Goal: Information Seeking & Learning: Learn about a topic

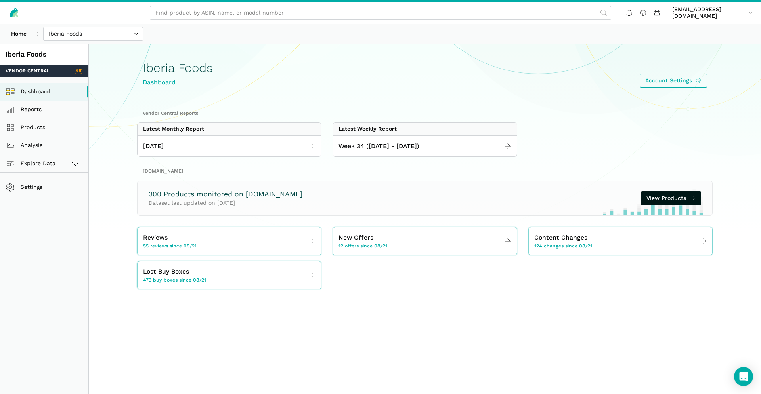
click at [310, 17] on input "text" at bounding box center [380, 13] width 461 height 14
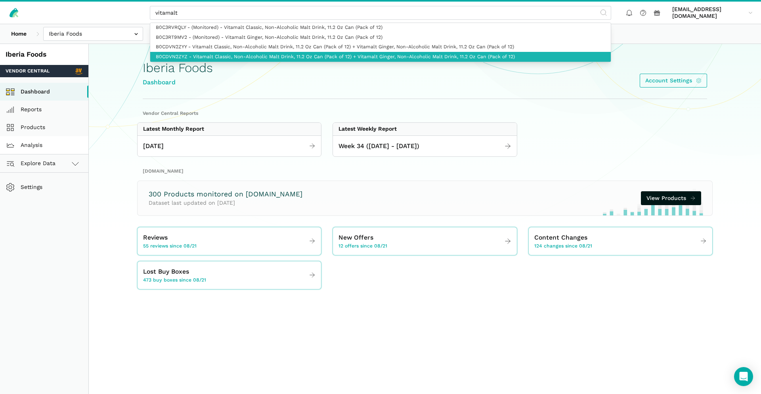
type input "vitamalt"
click at [36, 141] on link "Analysis" at bounding box center [44, 145] width 88 height 18
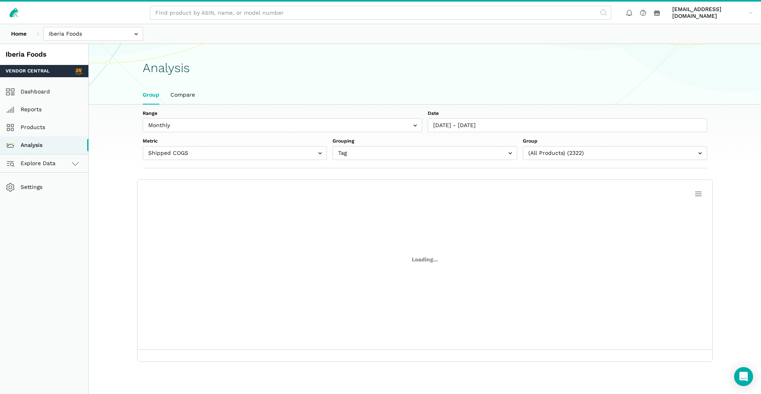
scroll to position [3, 0]
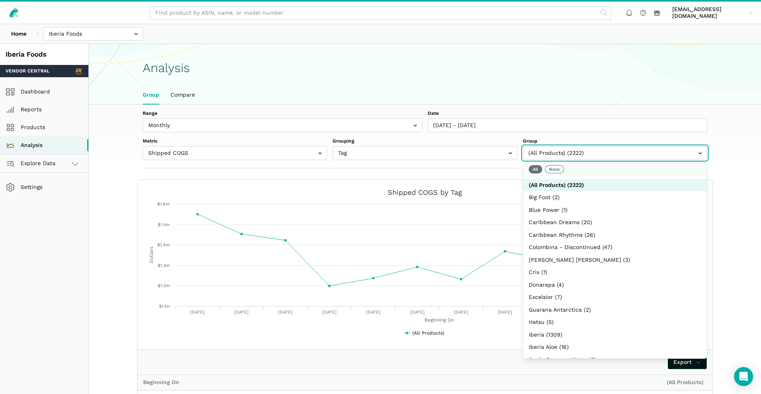
click at [583, 158] on input "text" at bounding box center [615, 153] width 184 height 14
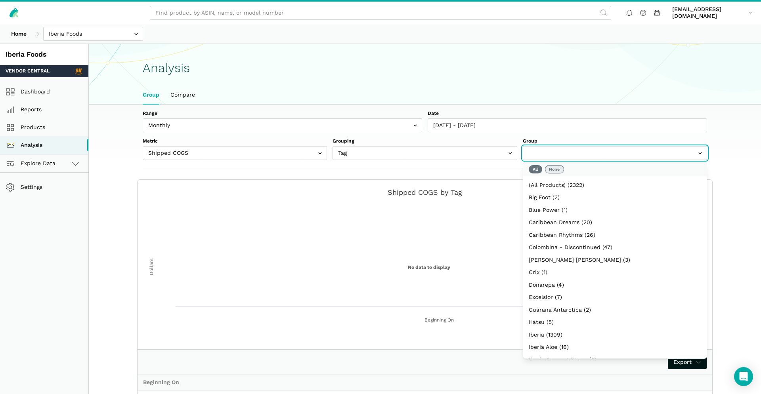
click at [557, 170] on button "None" at bounding box center [554, 169] width 19 height 8
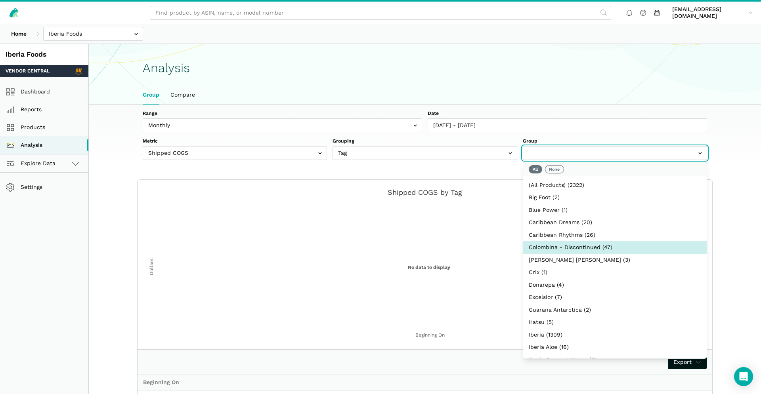
scroll to position [185, 0]
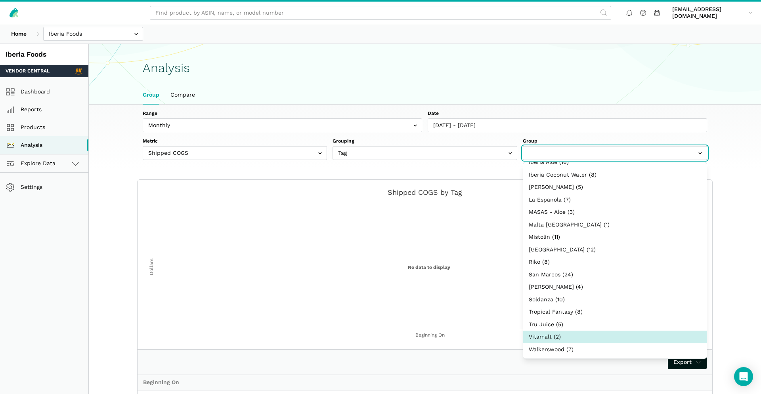
select select "Vitamalt"
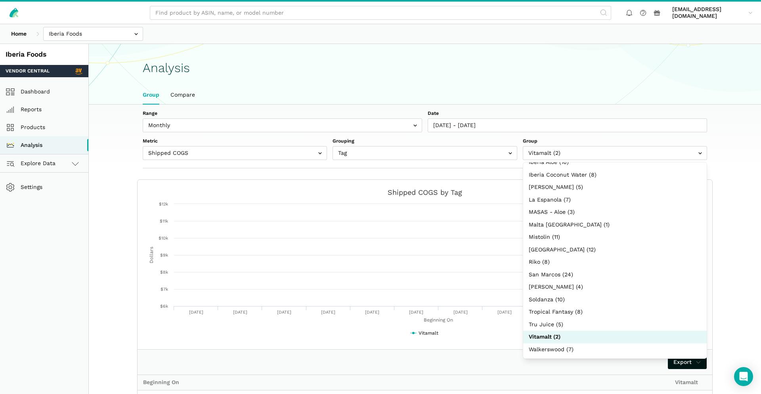
click at [724, 248] on section "Created with Highcharts 6.2.0 Beginning On Dollars Chart context menu Shipped C…" at bounding box center [424, 385] width 609 height 411
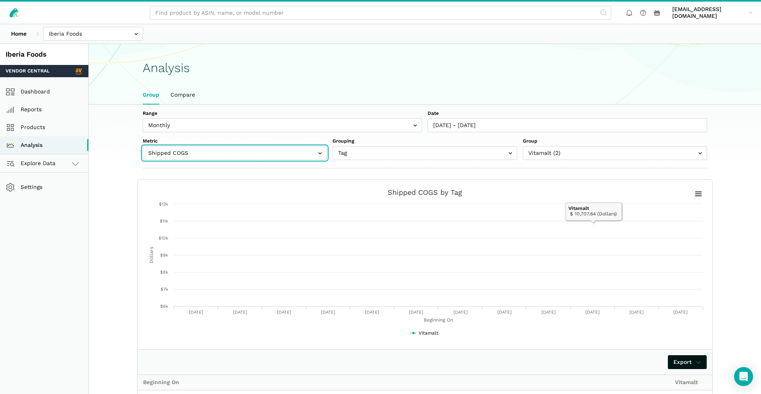
click at [258, 154] on input "text" at bounding box center [235, 153] width 184 height 14
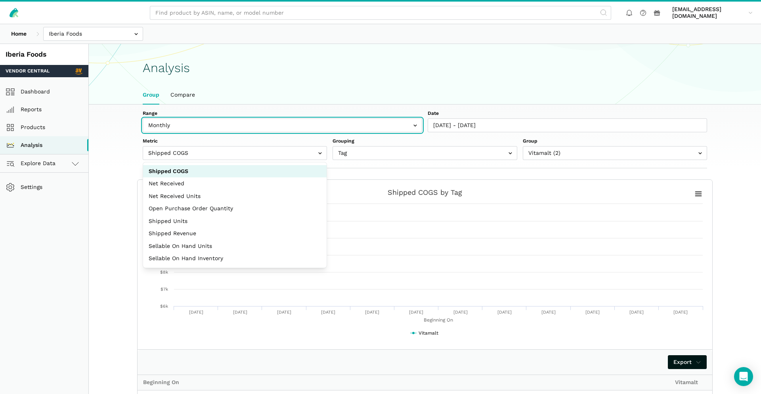
click at [247, 122] on input "text" at bounding box center [282, 125] width 279 height 14
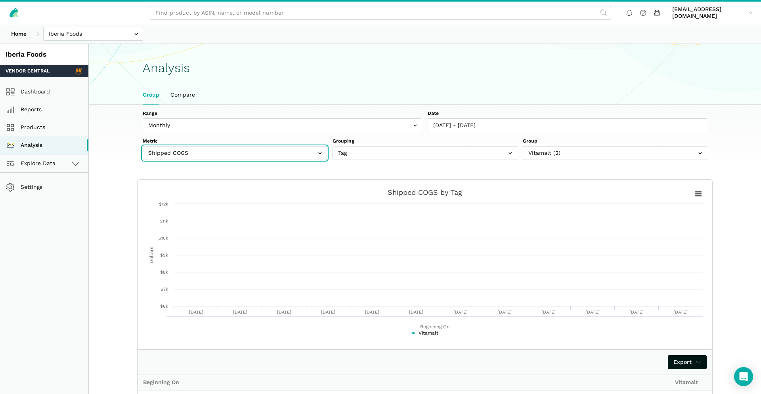
click at [217, 155] on input "text" at bounding box center [235, 153] width 184 height 14
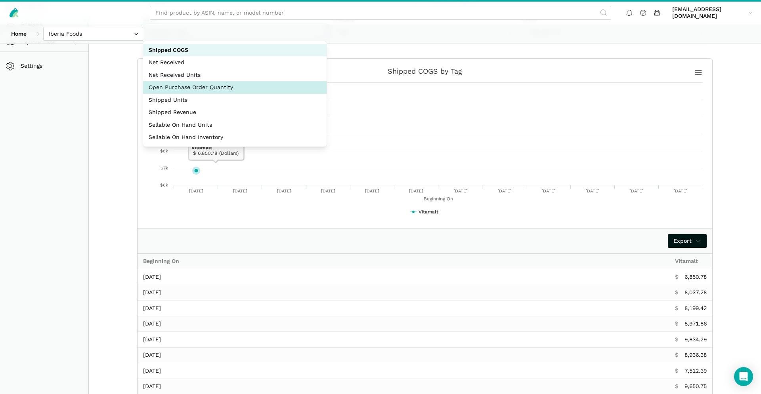
scroll to position [19, 0]
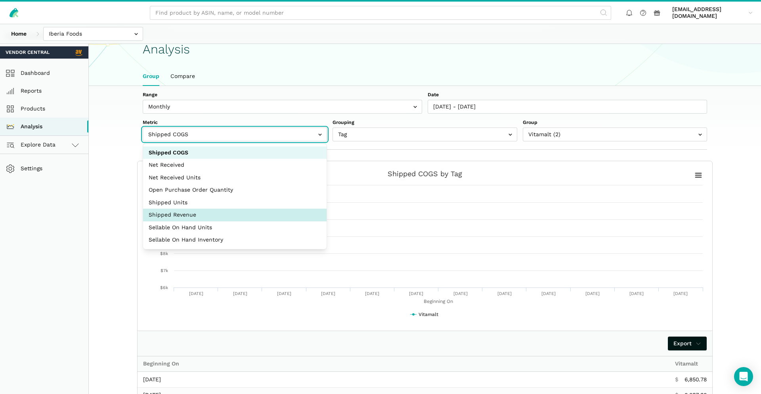
select select "shipped_revenue_cents"
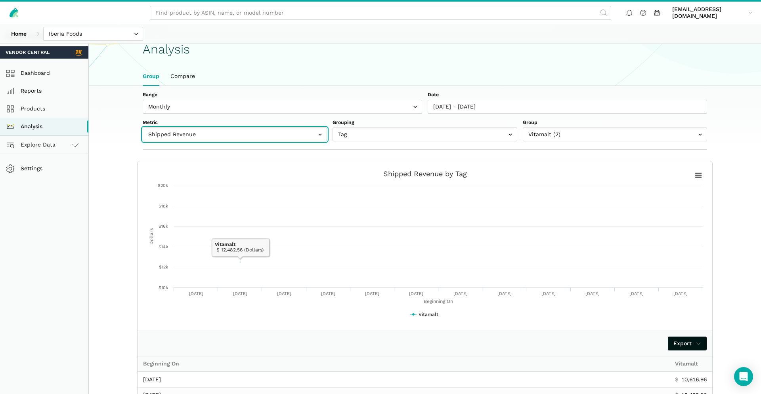
click at [229, 132] on input "text" at bounding box center [235, 135] width 184 height 14
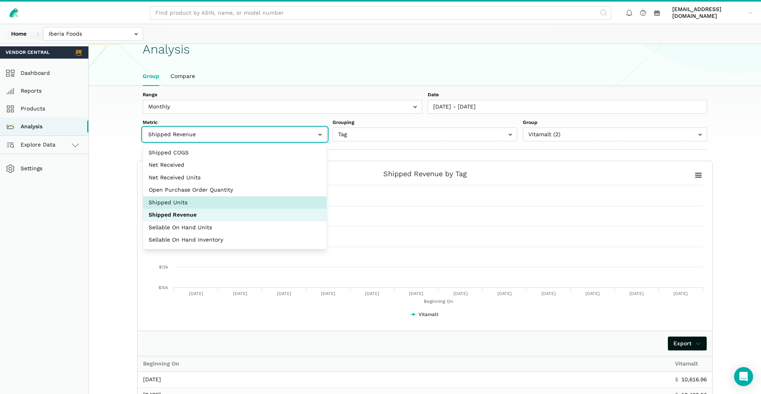
scroll to position [32, 0]
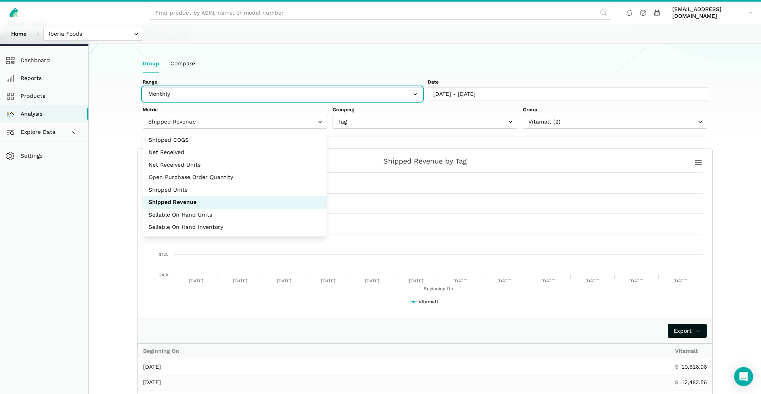
click at [284, 96] on input "text" at bounding box center [282, 94] width 279 height 14
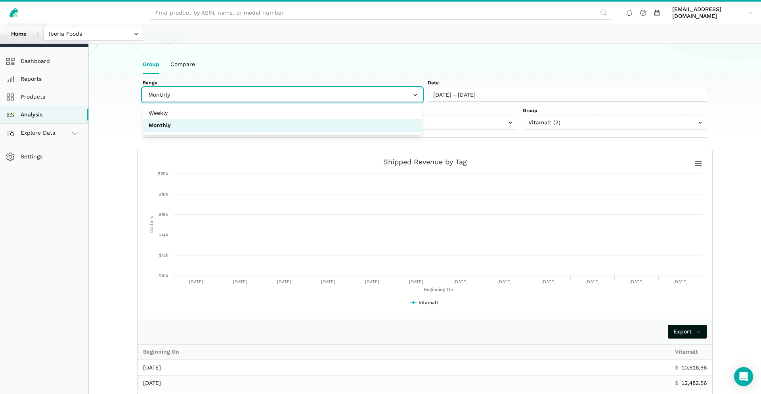
scroll to position [0, 0]
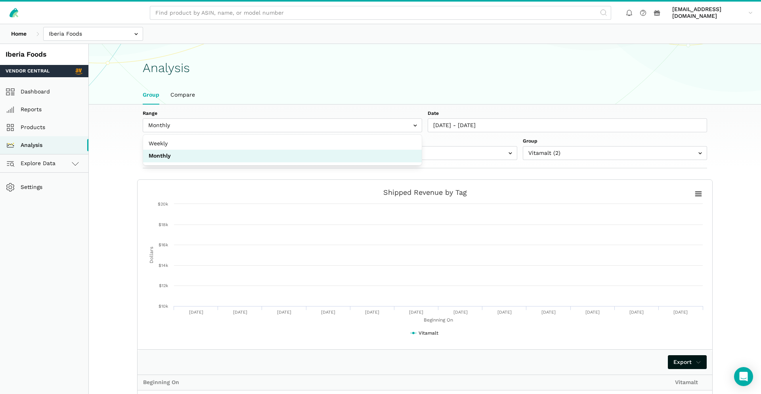
click at [590, 102] on ul "Group Compare" at bounding box center [424, 95] width 575 height 18
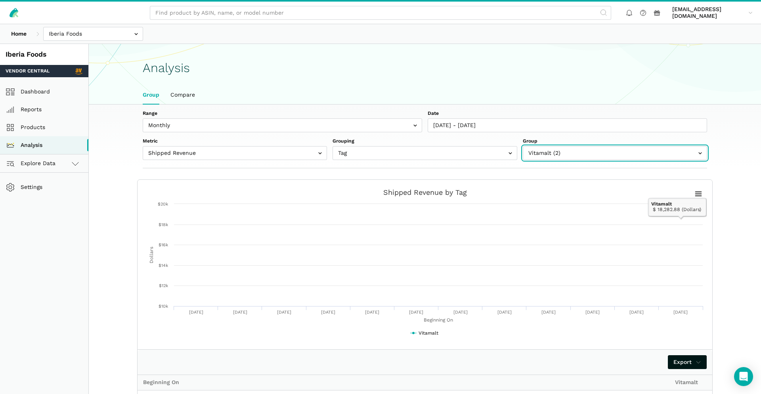
click at [559, 149] on input "text" at bounding box center [615, 153] width 184 height 14
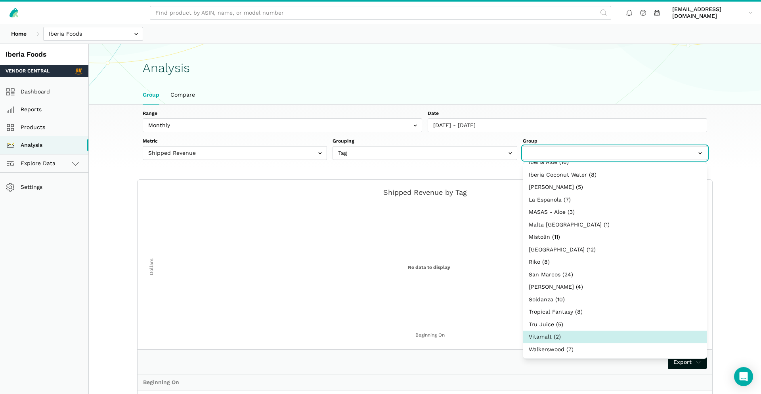
select select "Vitamalt"
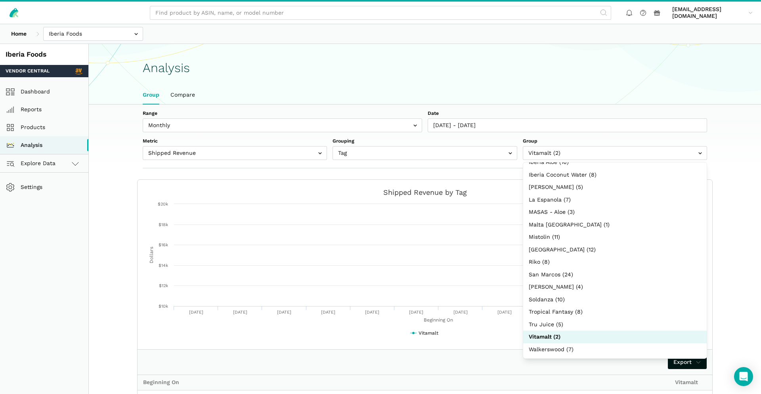
click at [728, 212] on section "Created with Highcharts 6.2.0 Beginning On Dollars Chart context menu Shipped R…" at bounding box center [424, 385] width 609 height 411
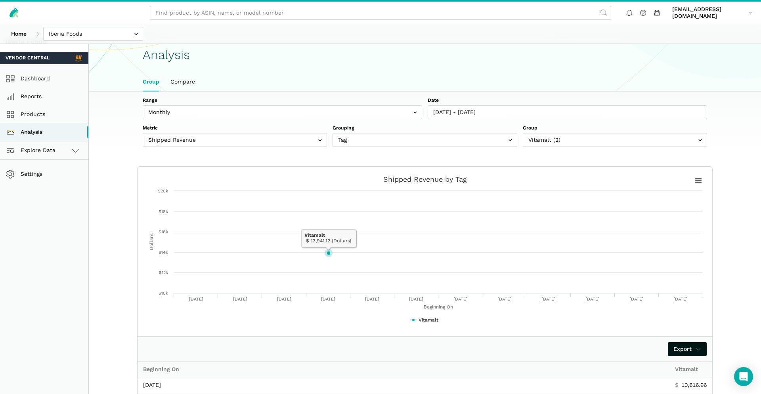
scroll to position [0, 0]
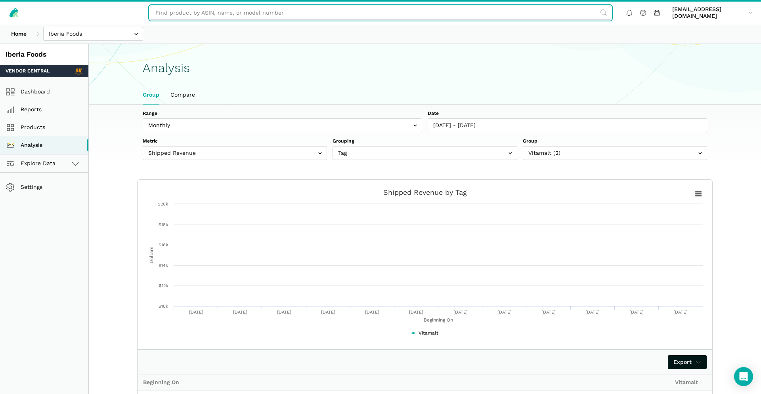
click at [214, 11] on input "text" at bounding box center [380, 13] width 461 height 14
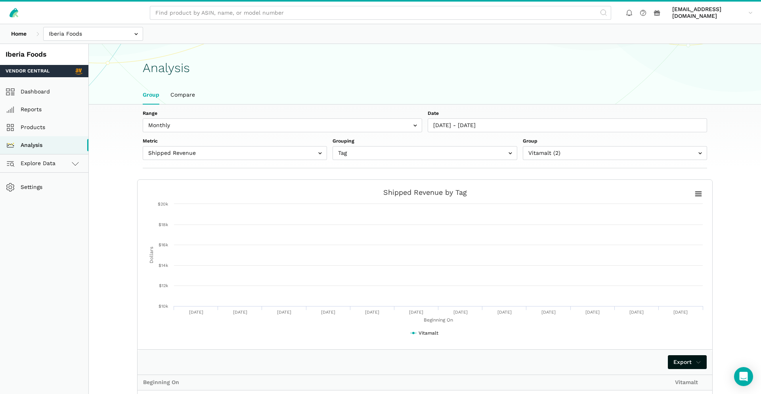
drag, startPoint x: 589, startPoint y: 139, endPoint x: 588, endPoint y: 148, distance: 8.8
click at [589, 141] on label "Group" at bounding box center [615, 141] width 184 height 7
click at [588, 148] on input "text" at bounding box center [615, 153] width 184 height 14
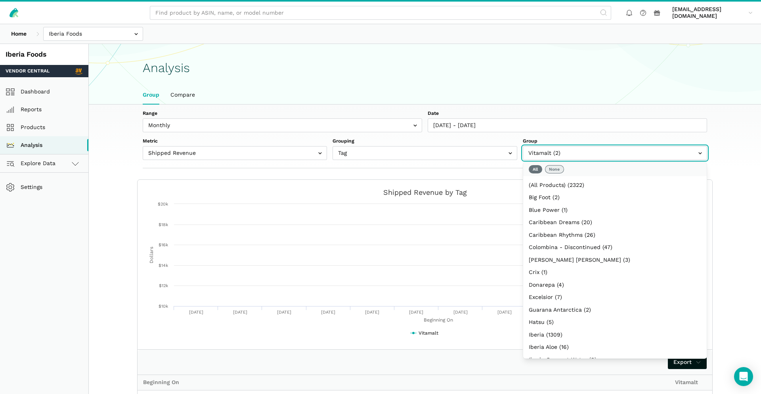
select select
click at [560, 170] on button "None" at bounding box center [554, 169] width 19 height 8
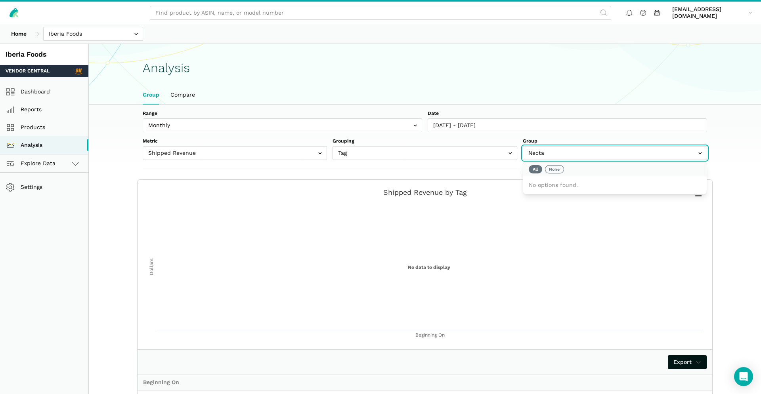
type input "Nectar"
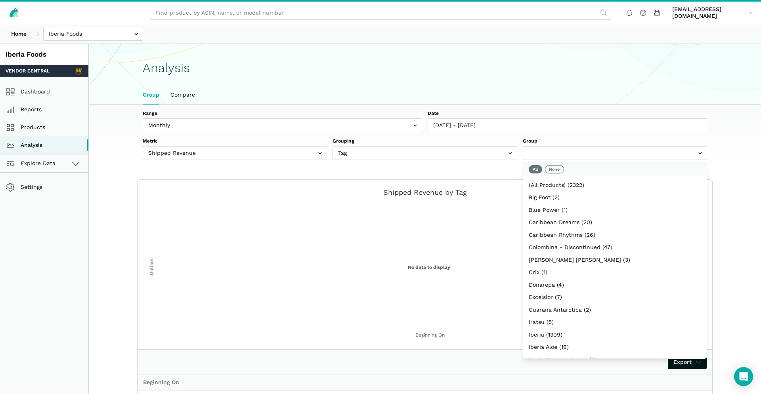
click at [565, 94] on ul "Group Compare" at bounding box center [424, 95] width 575 height 18
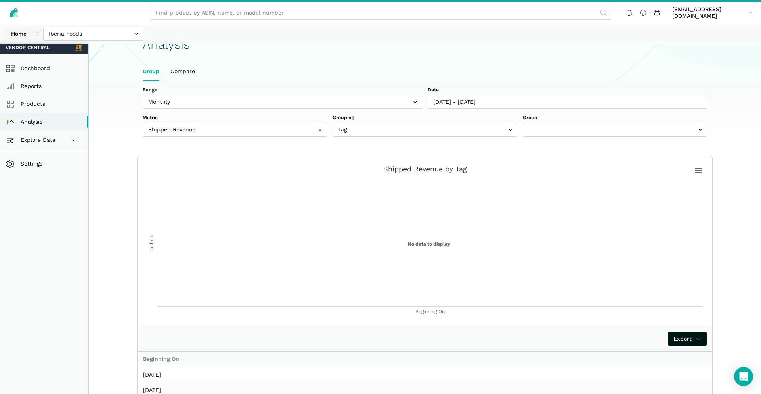
scroll to position [2, 0]
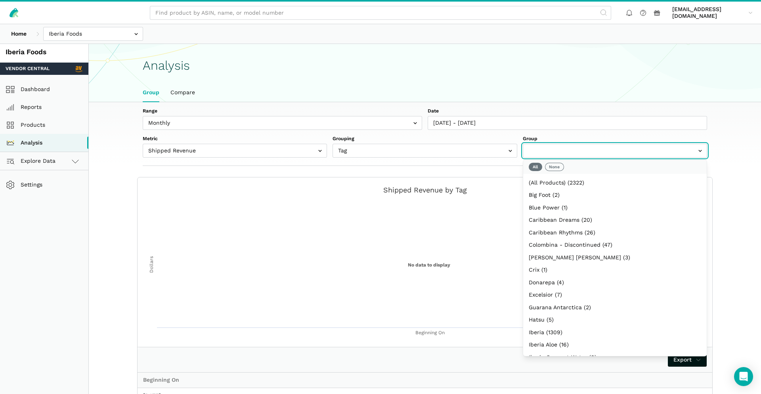
click at [568, 153] on input "text" at bounding box center [615, 151] width 184 height 14
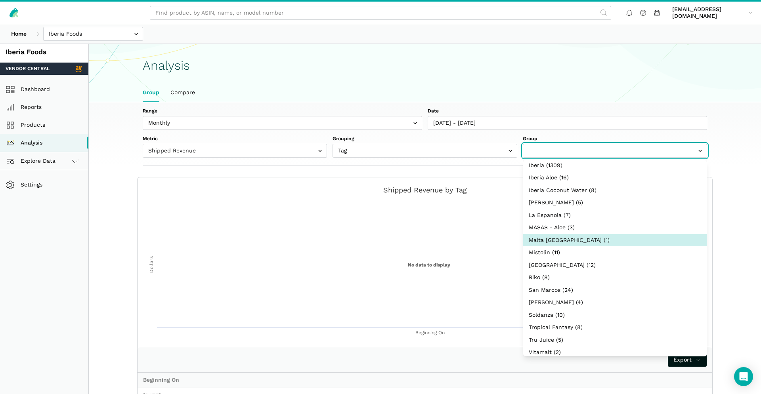
scroll to position [185, 0]
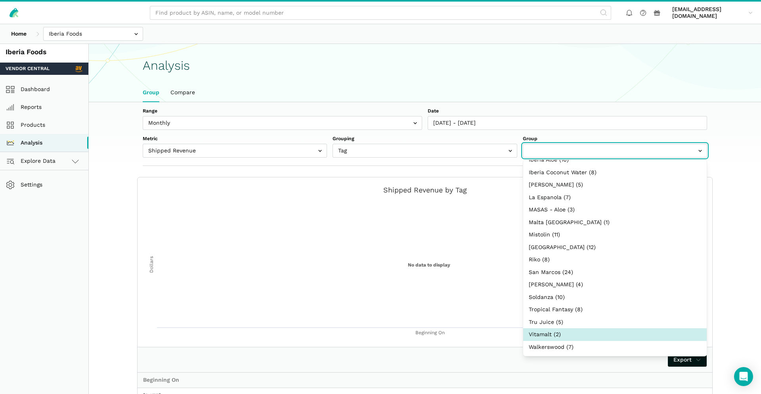
select select "Vitamalt"
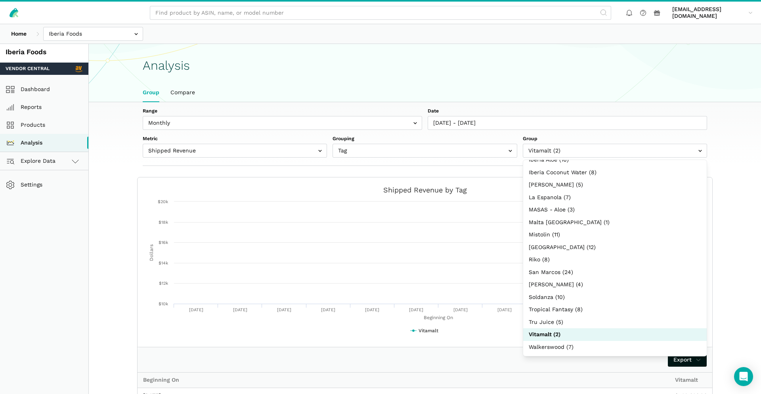
click at [449, 181] on div "Created with Highcharts 6.2.0 Beginning On Dollars Chart context menu Shipped R…" at bounding box center [425, 263] width 575 height 170
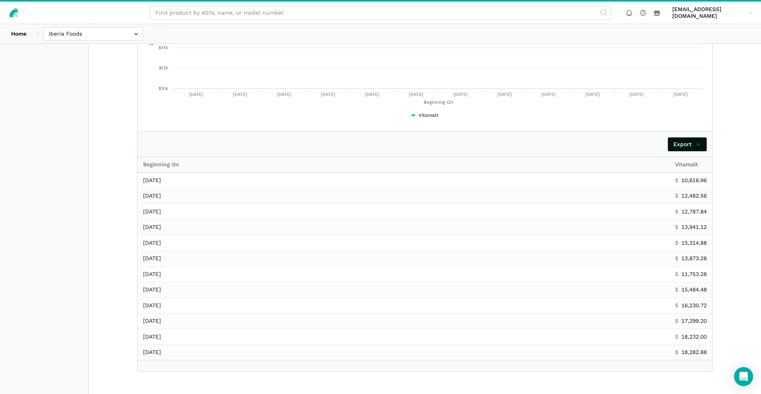
scroll to position [0, 0]
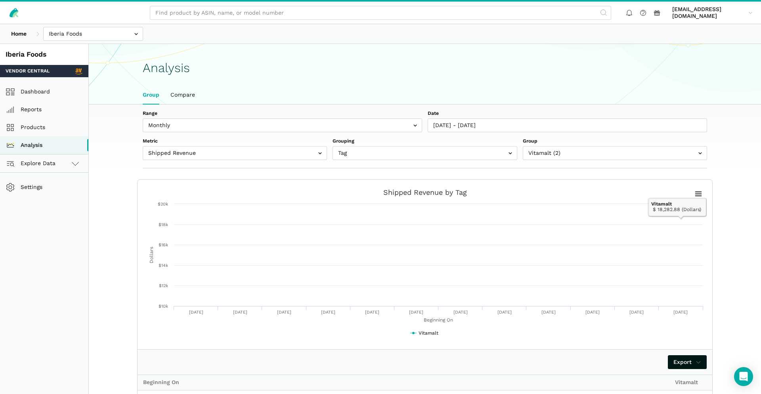
click at [744, 210] on div "Range Weekly Monthly Date [DATE] - [DATE] Metric Shipped COGS Net Received Net …" at bounding box center [425, 348] width 672 height 486
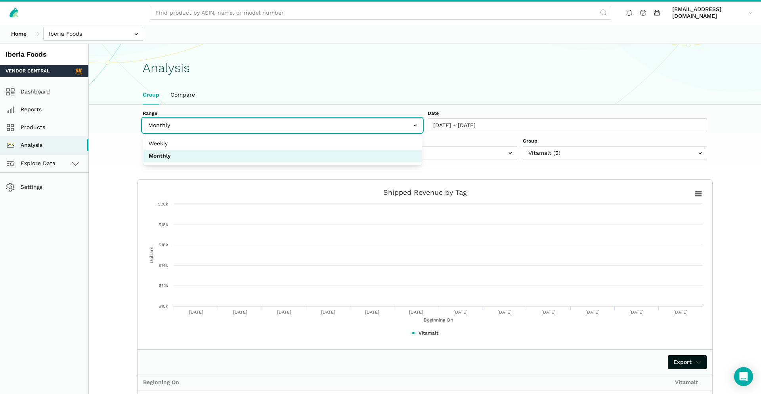
click at [292, 129] on input "text" at bounding box center [282, 125] width 279 height 14
select select "weekly"
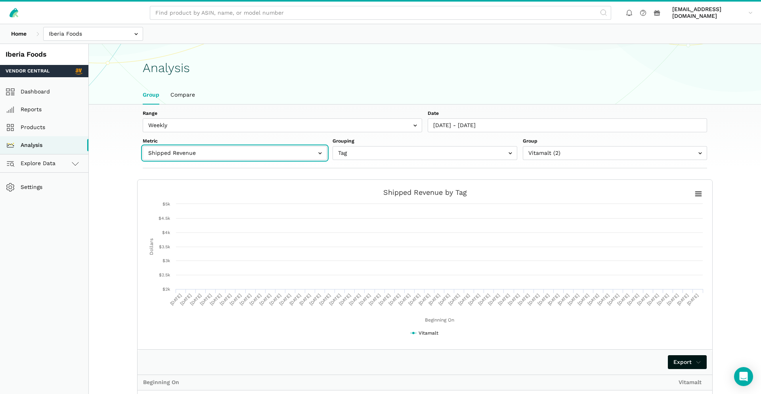
click at [256, 153] on input "text" at bounding box center [235, 153] width 184 height 14
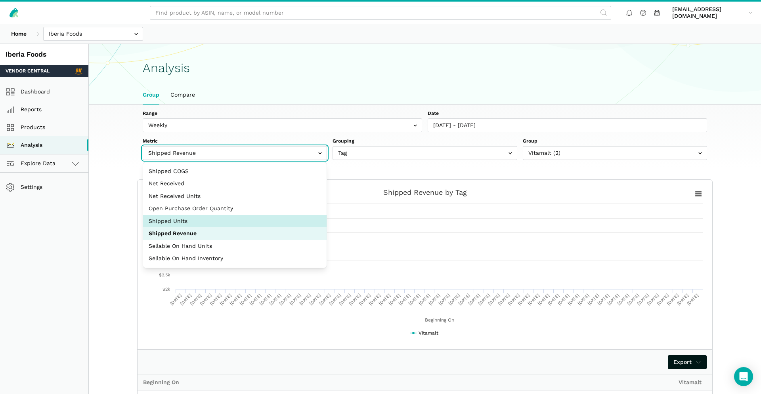
select select "shipped_units"
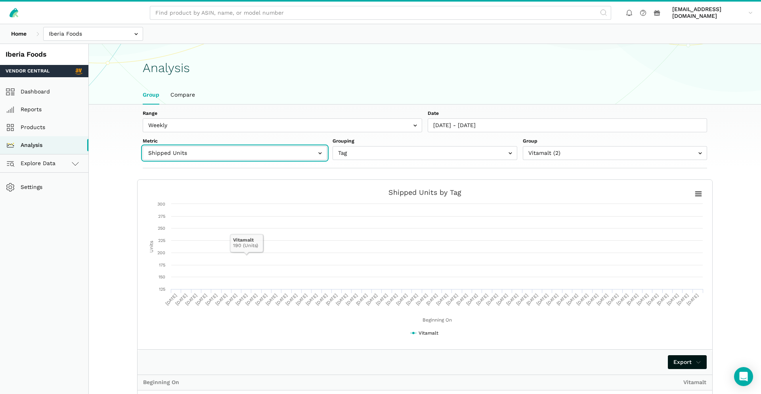
click at [215, 156] on input "text" at bounding box center [235, 153] width 184 height 14
click at [279, 133] on div "Range Weekly Monthly Date [DATE] - [DATE] Metric Shipped COGS Net Received Net …" at bounding box center [425, 135] width 564 height 50
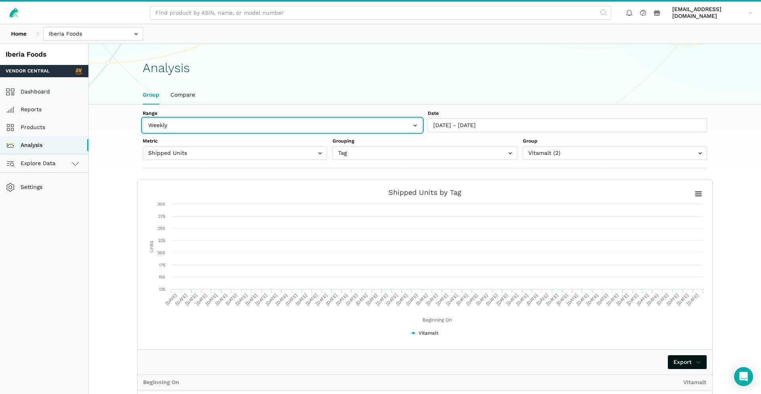
click at [281, 128] on input "text" at bounding box center [282, 125] width 279 height 14
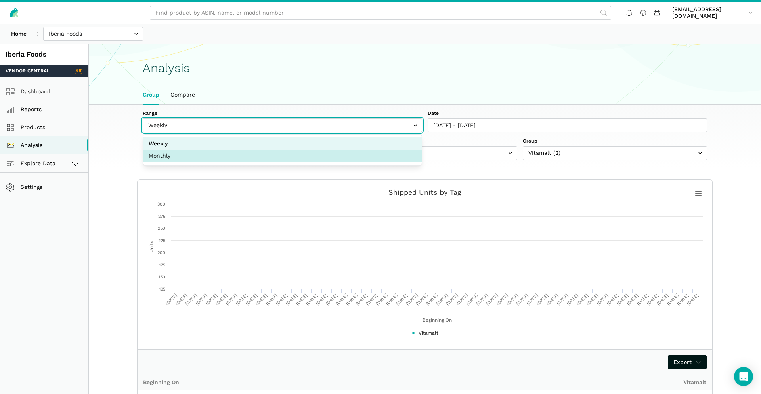
select select "monthly"
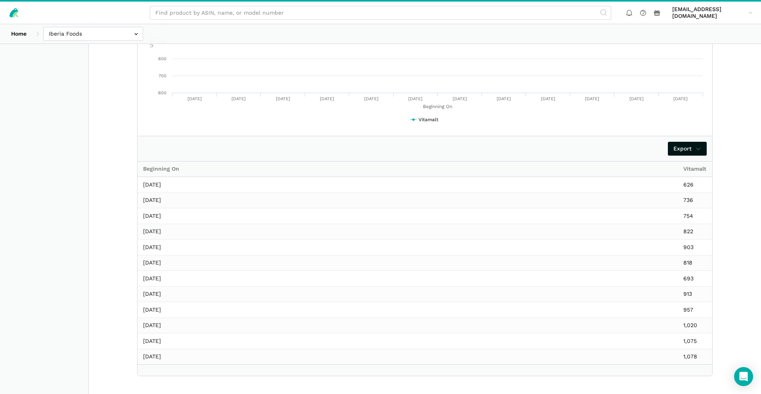
scroll to position [218, 0]
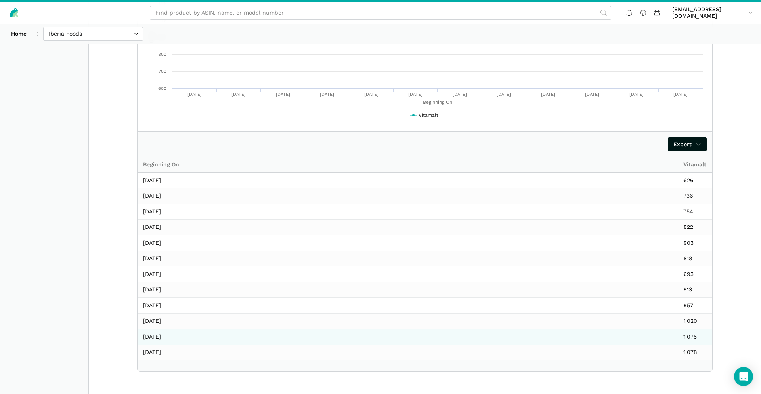
drag, startPoint x: 143, startPoint y: 275, endPoint x: 562, endPoint y: 339, distance: 423.7
click at [573, 340] on tbody "[DATE] 626 [DATE] 736 [DATE] 754 [DATE] 822 [DATE] 903 [DATE] 818 [DATE] 693 [D…" at bounding box center [425, 266] width 575 height 187
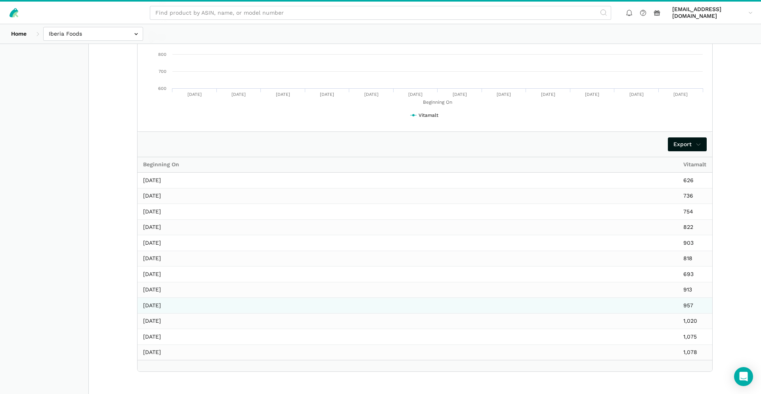
drag, startPoint x: 371, startPoint y: 310, endPoint x: 392, endPoint y: 304, distance: 21.6
click at [371, 310] on td "[DATE]" at bounding box center [408, 306] width 540 height 16
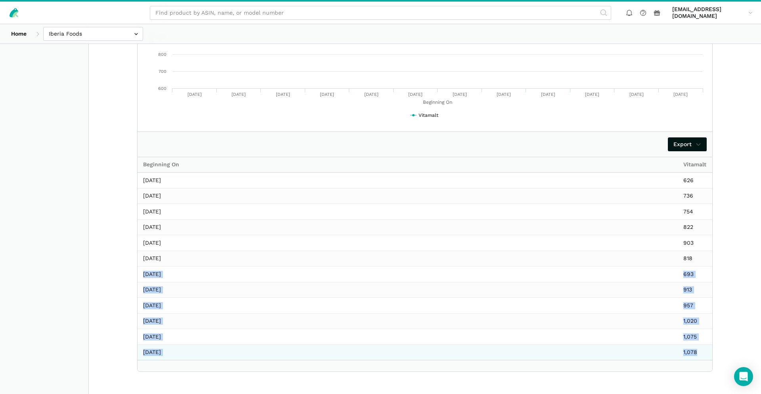
drag, startPoint x: 142, startPoint y: 271, endPoint x: 700, endPoint y: 355, distance: 564.3
click at [700, 355] on tbody "[DATE] 626 [DATE] 736 [DATE] 754 [DATE] 822 [DATE] 903 [DATE] 818 [DATE] 693 [D…" at bounding box center [425, 266] width 575 height 187
copy tbody "[DATE] 693 [DATE] 913 [DATE] 957 [DATE] 1,020 [DATE] 1,075 [DATE] 1,078"
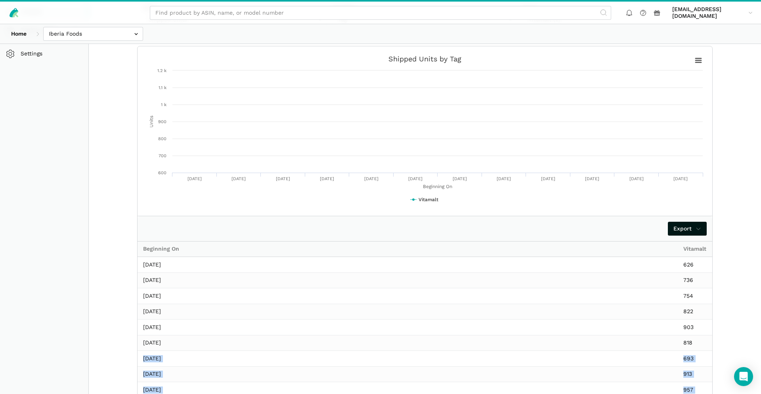
scroll to position [0, 0]
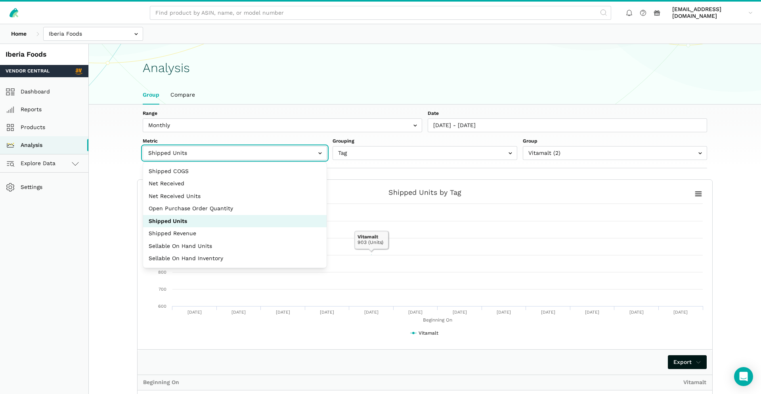
click at [263, 157] on input "text" at bounding box center [235, 153] width 184 height 14
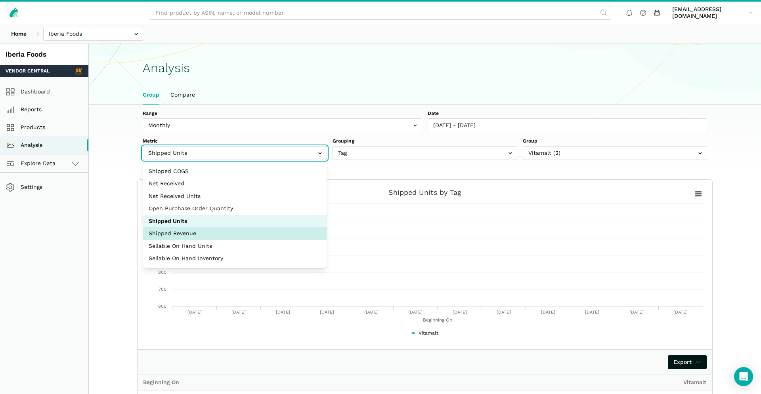
select select "shipped_revenue_cents"
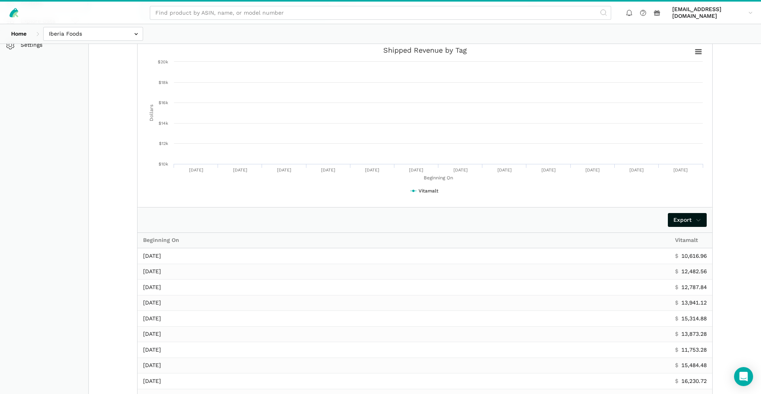
scroll to position [218, 0]
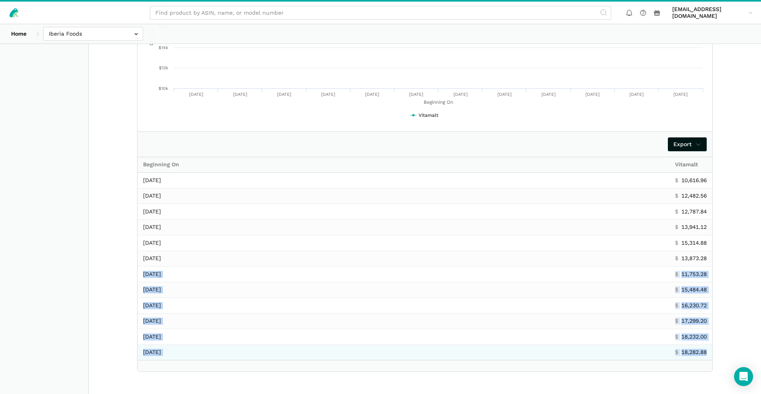
drag, startPoint x: 143, startPoint y: 275, endPoint x: 709, endPoint y: 355, distance: 571.8
click at [709, 355] on tbody "[DATE] $ 10,616.96 [DATE] $ 12,482.56 [DATE] $ 12,787.84 [DATE] $ 13,941.12 [DA…" at bounding box center [425, 266] width 575 height 187
copy tbody "[DATE] $ 11,753.28 [DATE] $ 15,484.48 [DATE] $ 16,230.72 [DATE] $ 17,299.20 [DA…"
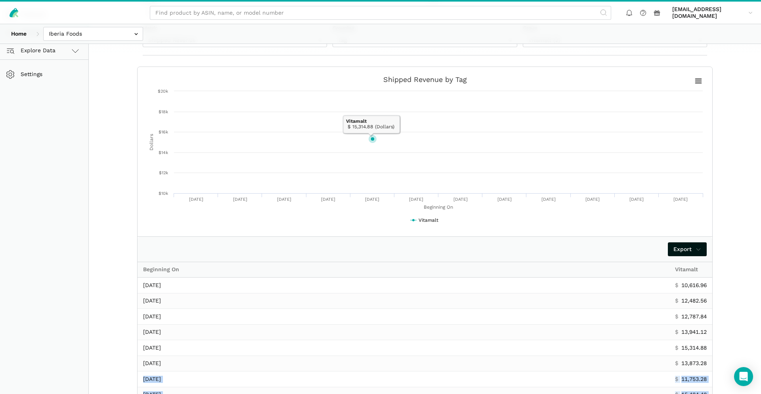
scroll to position [0, 0]
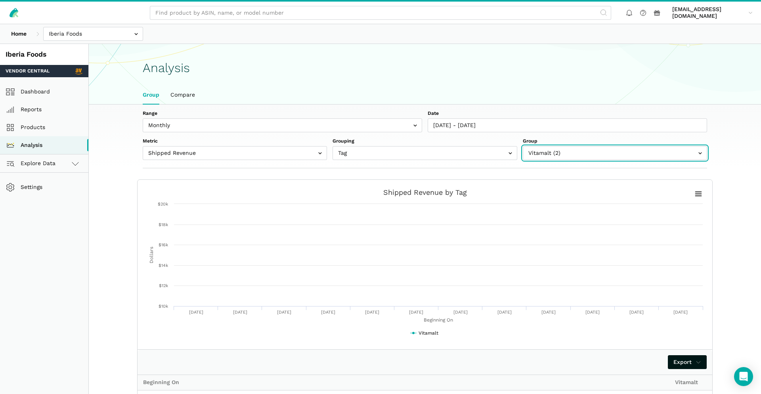
click at [609, 147] on input "text" at bounding box center [615, 153] width 184 height 14
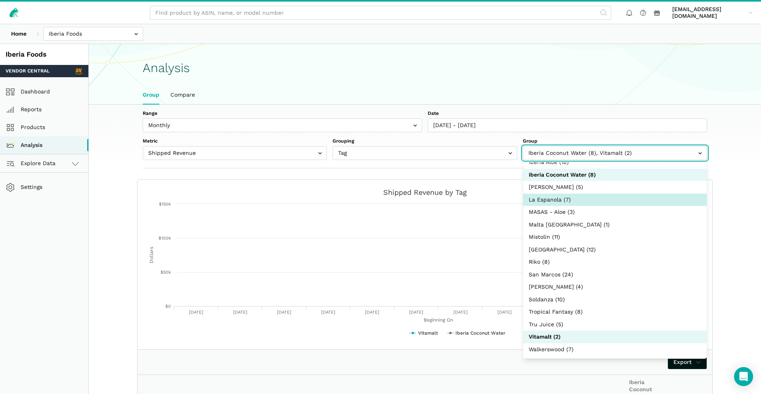
scroll to position [128, 0]
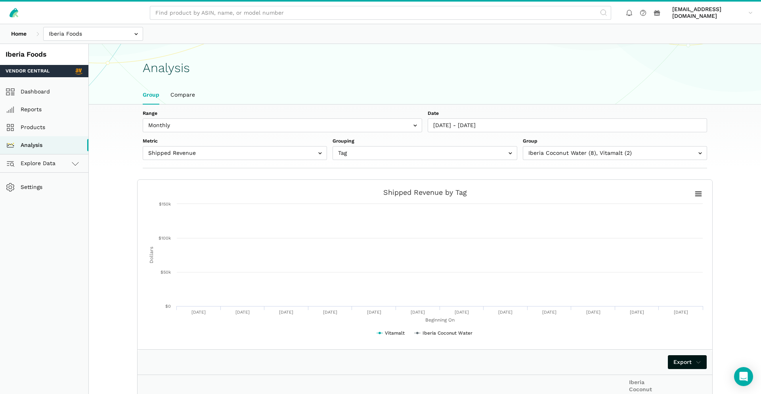
click at [741, 317] on div "Range Weekly Monthly Date [DATE] - [DATE] Metric Shipped COGS Net Received Net …" at bounding box center [425, 355] width 672 height 500
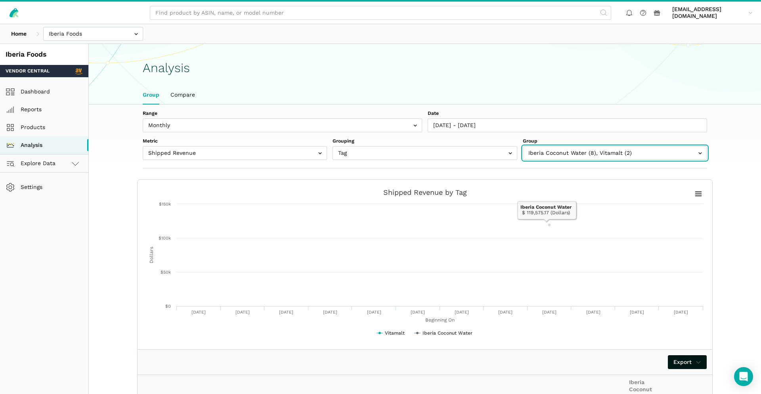
click at [582, 155] on input "text" at bounding box center [615, 153] width 184 height 14
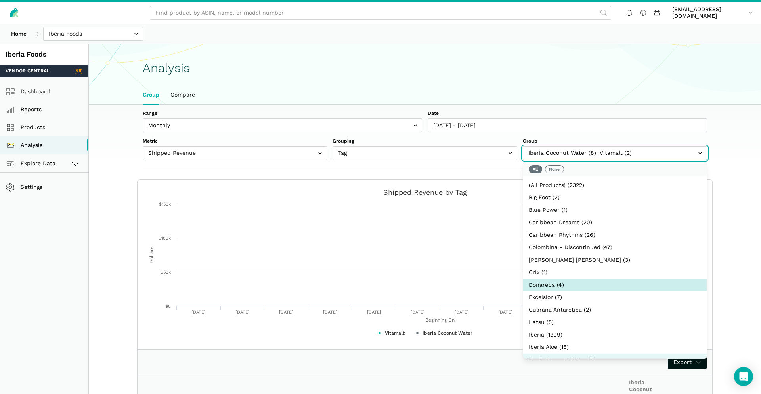
scroll to position [185, 0]
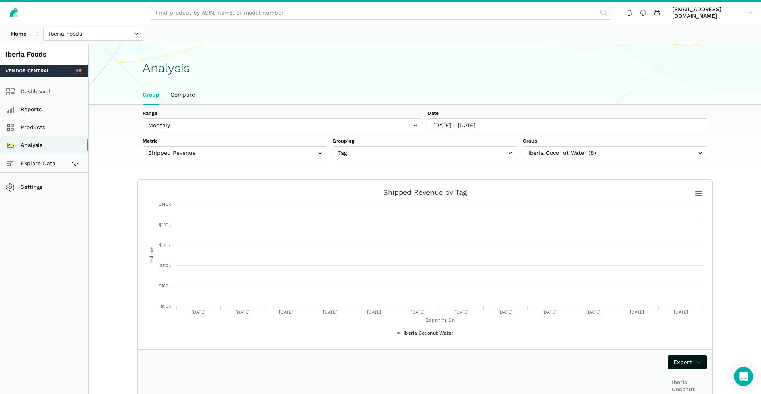
click at [743, 225] on div "Range Weekly Monthly Date [DATE] - [DATE] Metric Shipped COGS Net Received Net …" at bounding box center [425, 355] width 672 height 500
click at [554, 155] on input "text" at bounding box center [615, 153] width 184 height 14
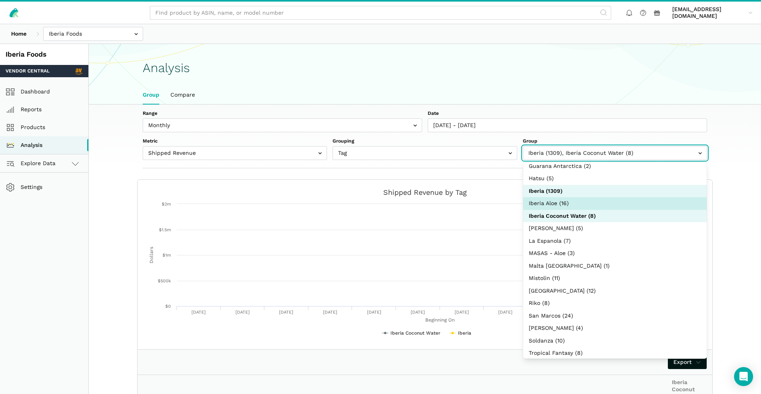
scroll to position [116, 0]
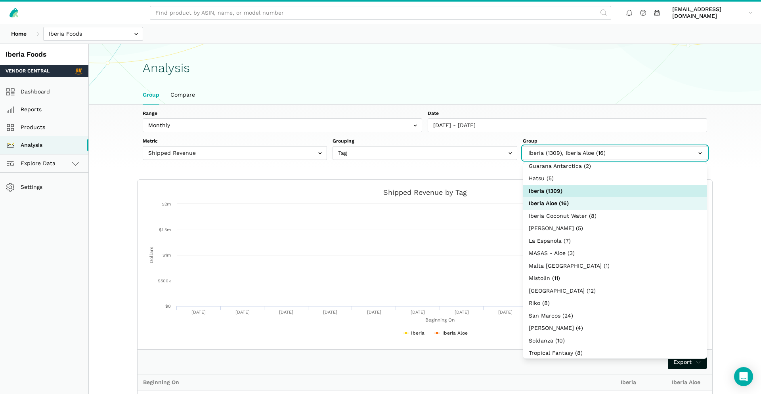
select select "Iberia Aloe"
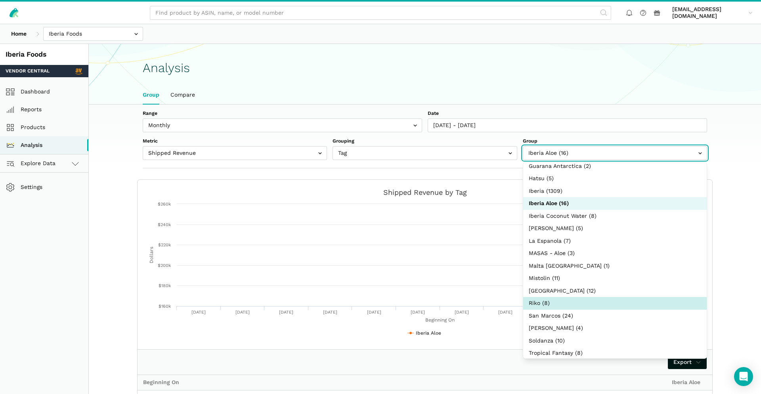
scroll to position [185, 0]
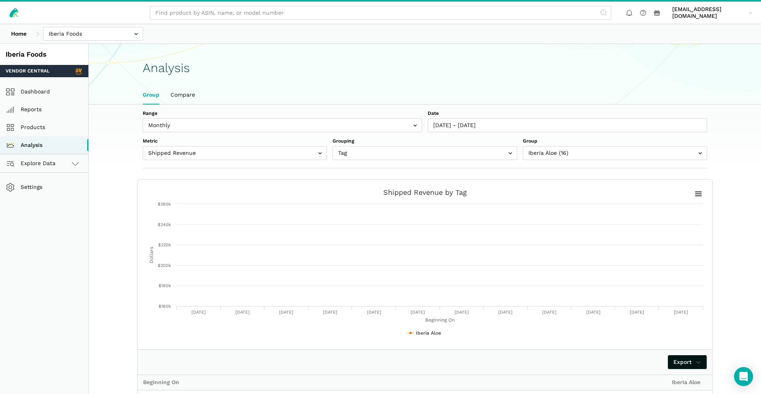
click at [730, 235] on div "Range Weekly Monthly Date [DATE] - [DATE] Metric Shipped COGS Net Received Net …" at bounding box center [425, 348] width 672 height 486
click at [245, 155] on input "text" at bounding box center [235, 153] width 184 height 14
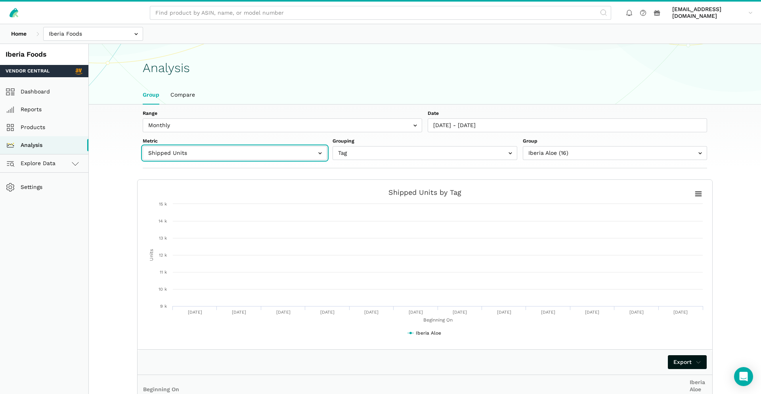
click at [237, 159] on input "text" at bounding box center [235, 153] width 184 height 14
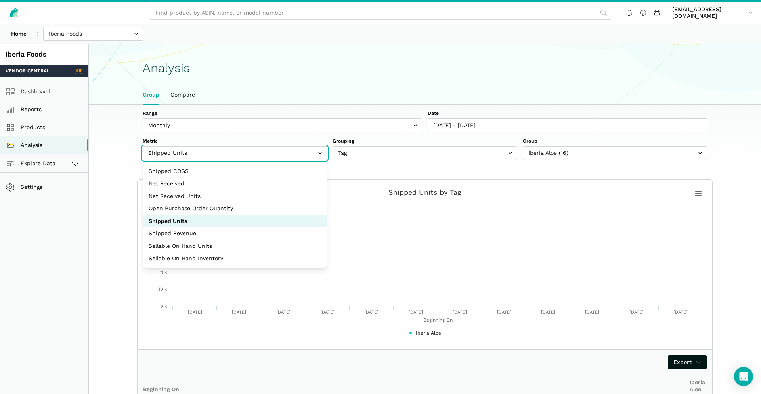
select select "shipped_revenue_cents"
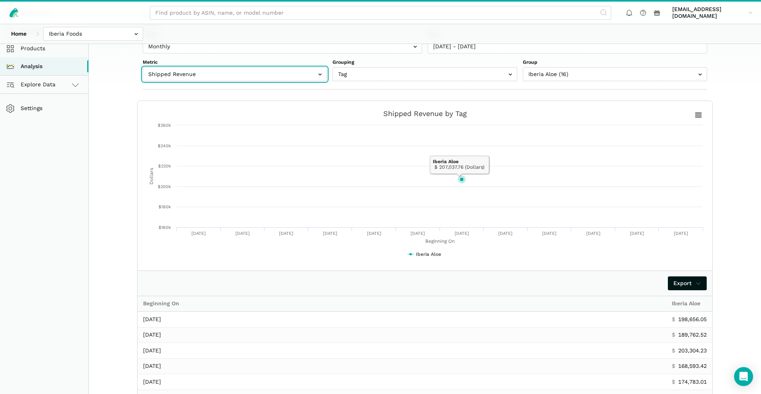
scroll to position [218, 0]
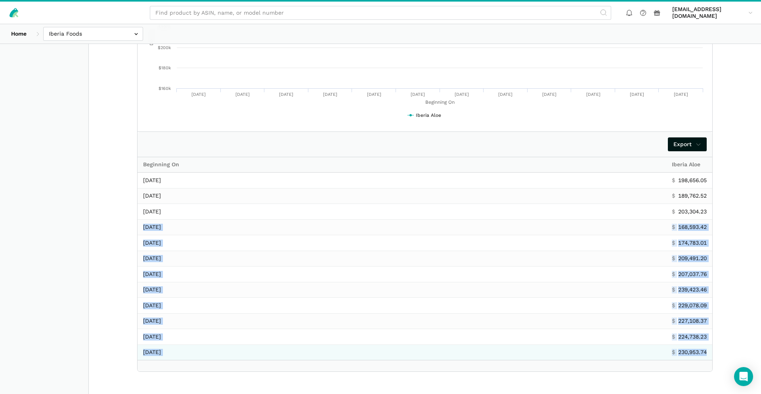
drag, startPoint x: 142, startPoint y: 229, endPoint x: 698, endPoint y: 357, distance: 570.4
click at [698, 357] on tbody "[DATE] $ 198,656.05 [DATE] $ 189,762.52 [DATE] $ 203,304.23 [DATE] $ 168,593.42…" at bounding box center [425, 266] width 575 height 187
copy tbody "[DATE] $ 168,593.42 [DATE] $ 174,783.01 [DATE] $ 209,491.20 [DATE] $ 207,037.76…"
